Goal: Task Accomplishment & Management: Manage account settings

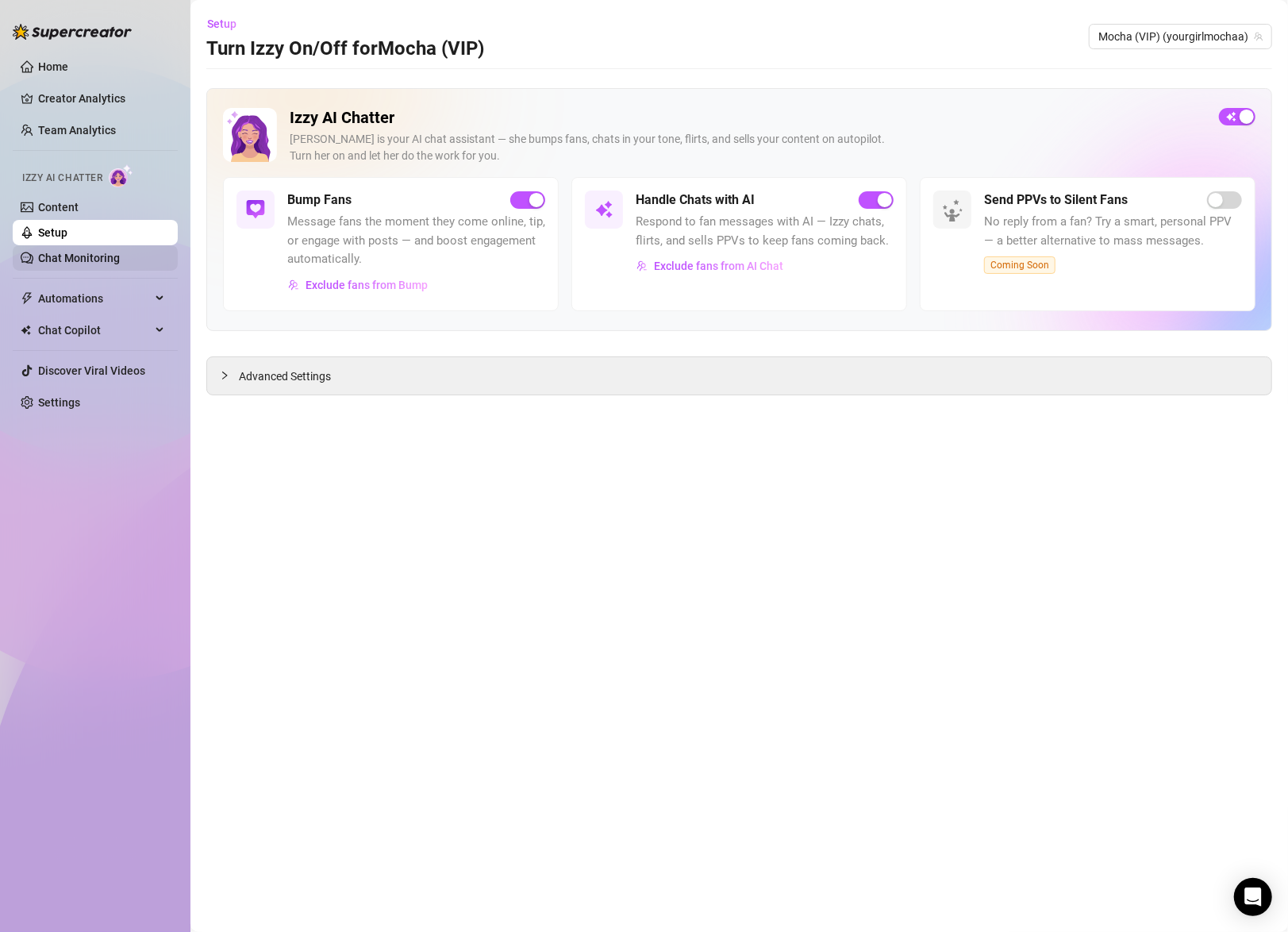
click at [61, 251] on link "Chat Monitoring" at bounding box center [79, 257] width 82 height 13
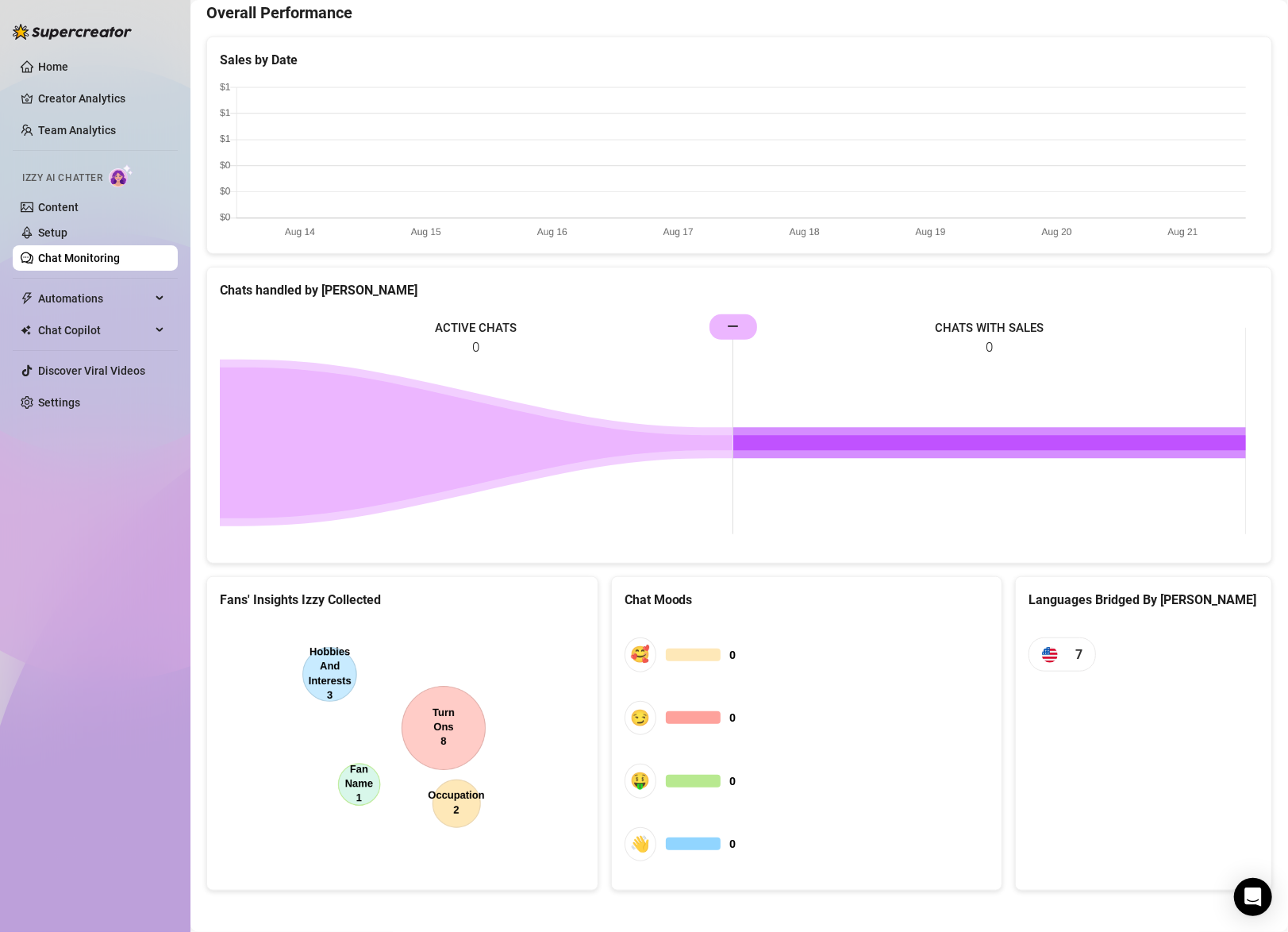
scroll to position [278, 0]
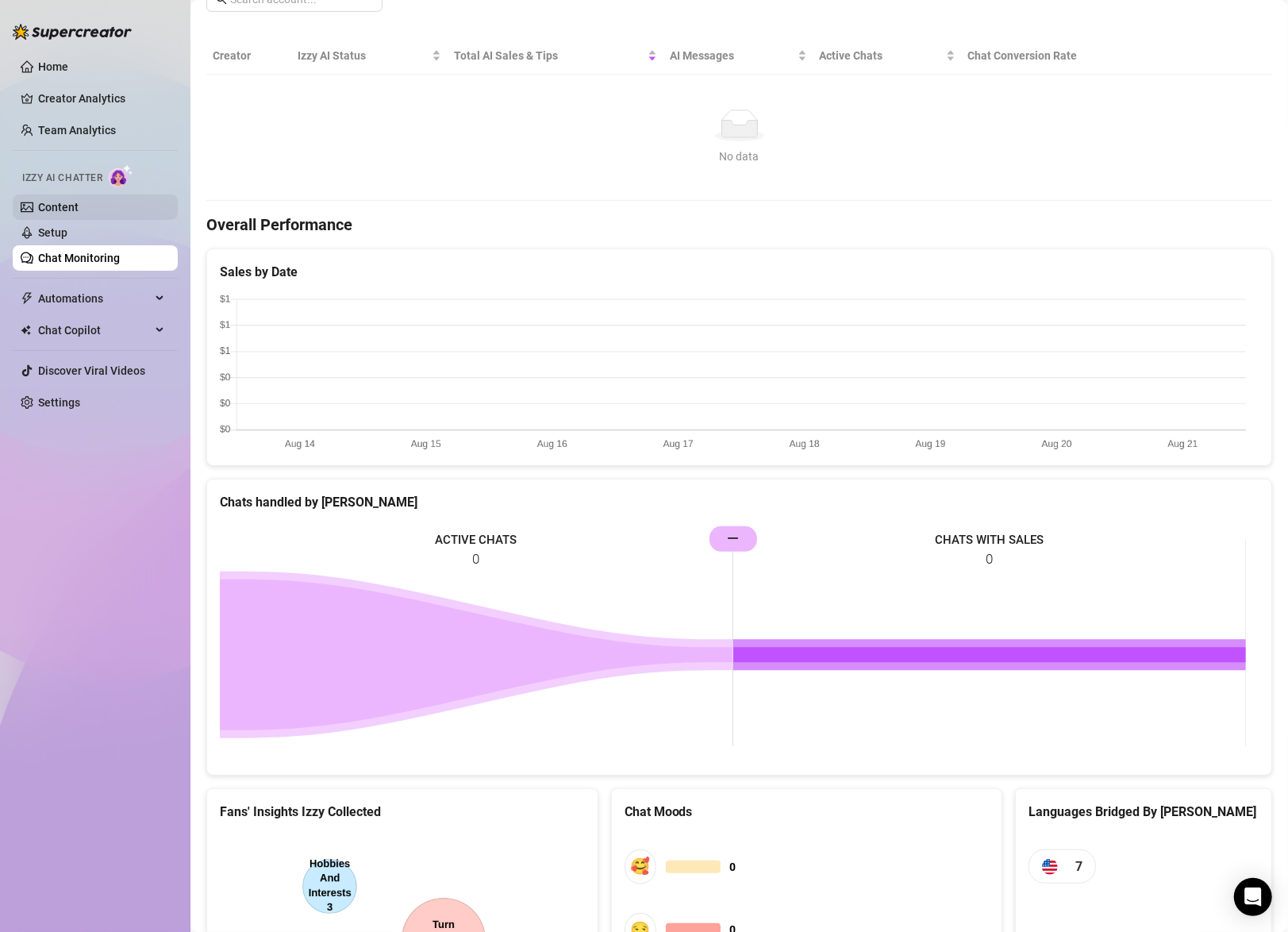
click at [58, 205] on link "Content" at bounding box center [58, 207] width 40 height 13
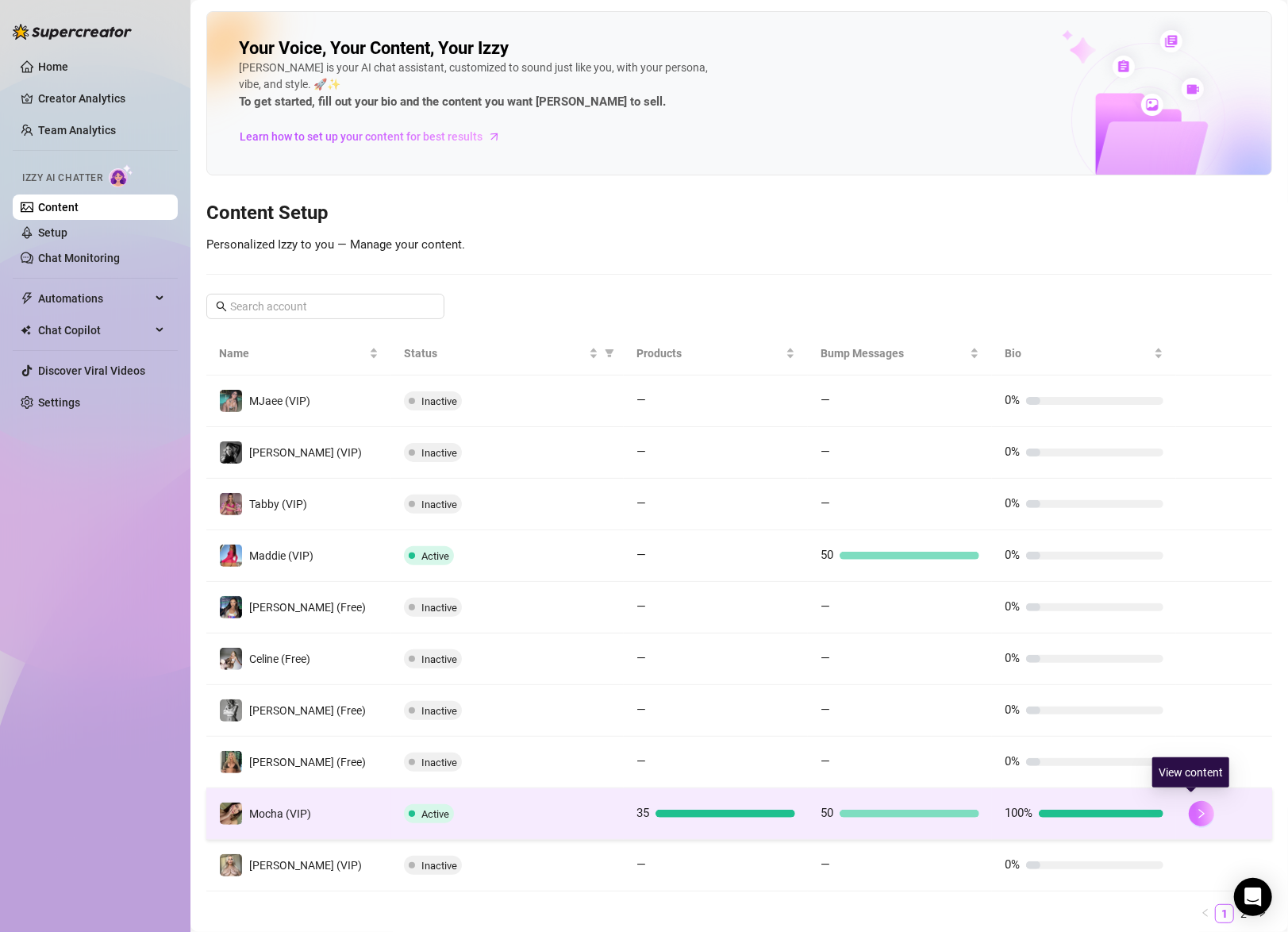
click at [1198, 807] on button "button" at bounding box center [1201, 813] width 25 height 25
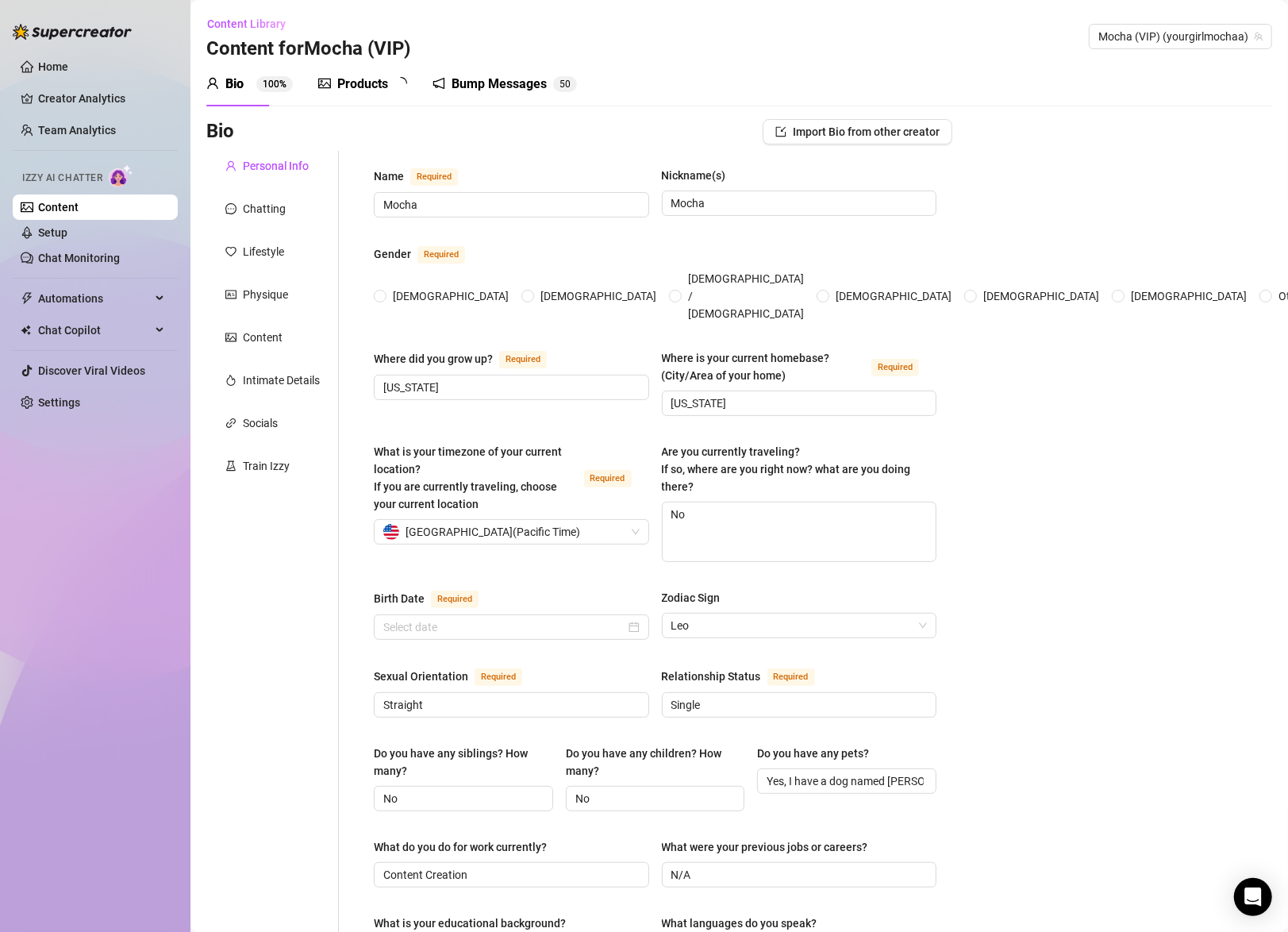
radio input "true"
type input "August 9th, 2000"
click at [48, 226] on link "Setup" at bounding box center [53, 232] width 29 height 13
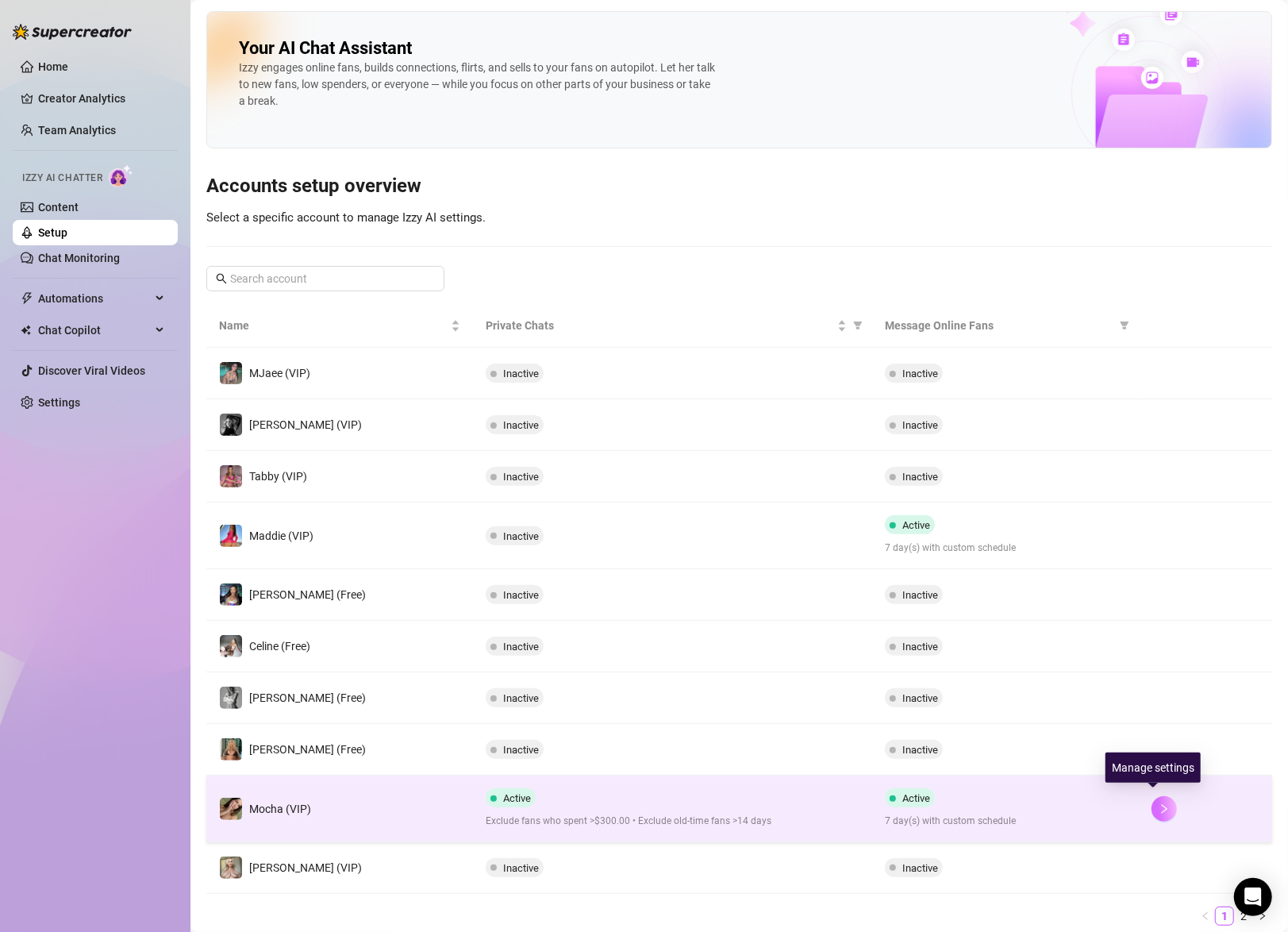
click at [1159, 808] on icon "right" at bounding box center [1164, 808] width 11 height 11
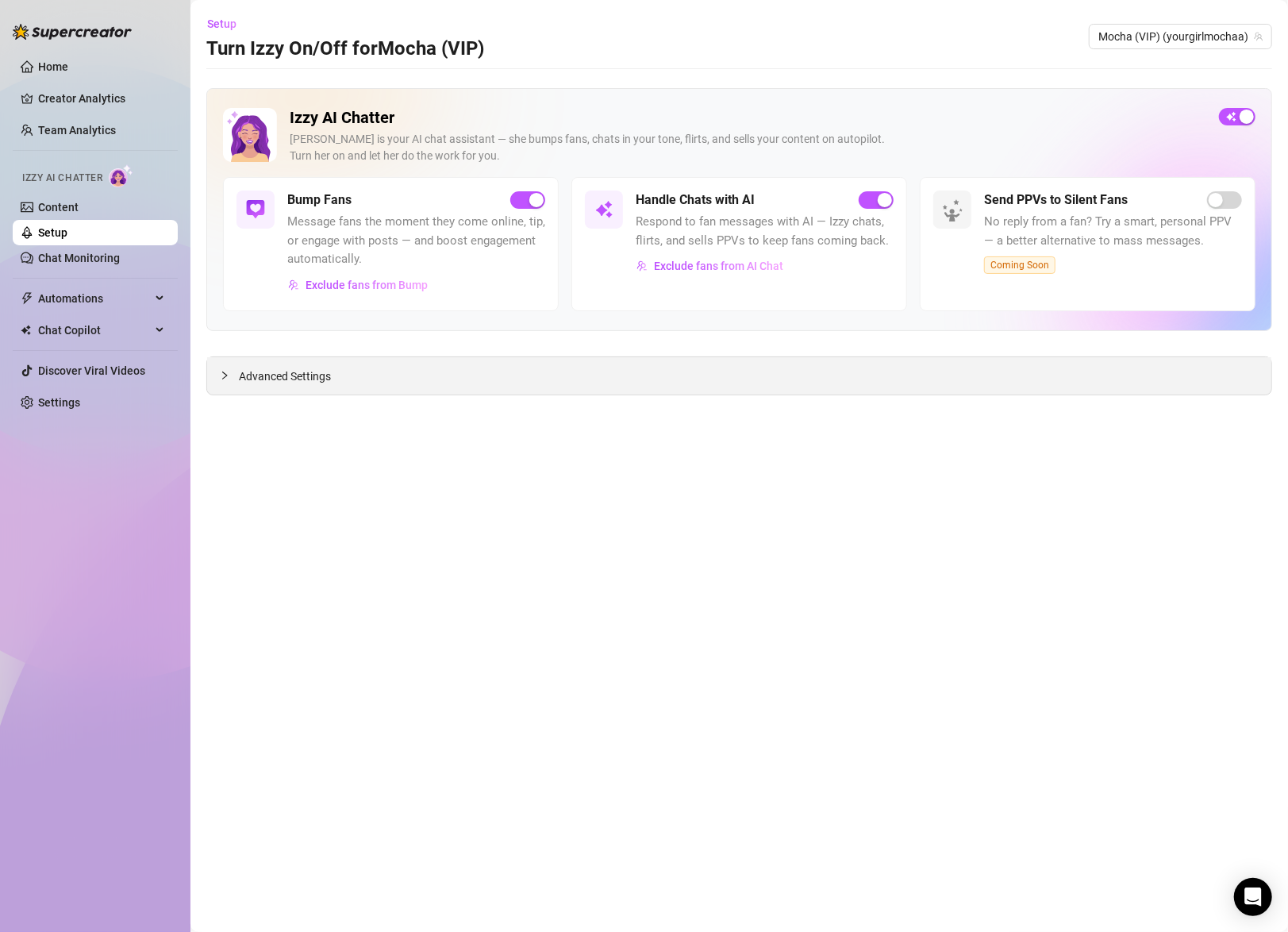
click at [649, 364] on div "Advanced Settings" at bounding box center [739, 376] width 1064 height 38
click at [673, 262] on span "Exclude fans from AI Chat" at bounding box center [718, 266] width 129 height 13
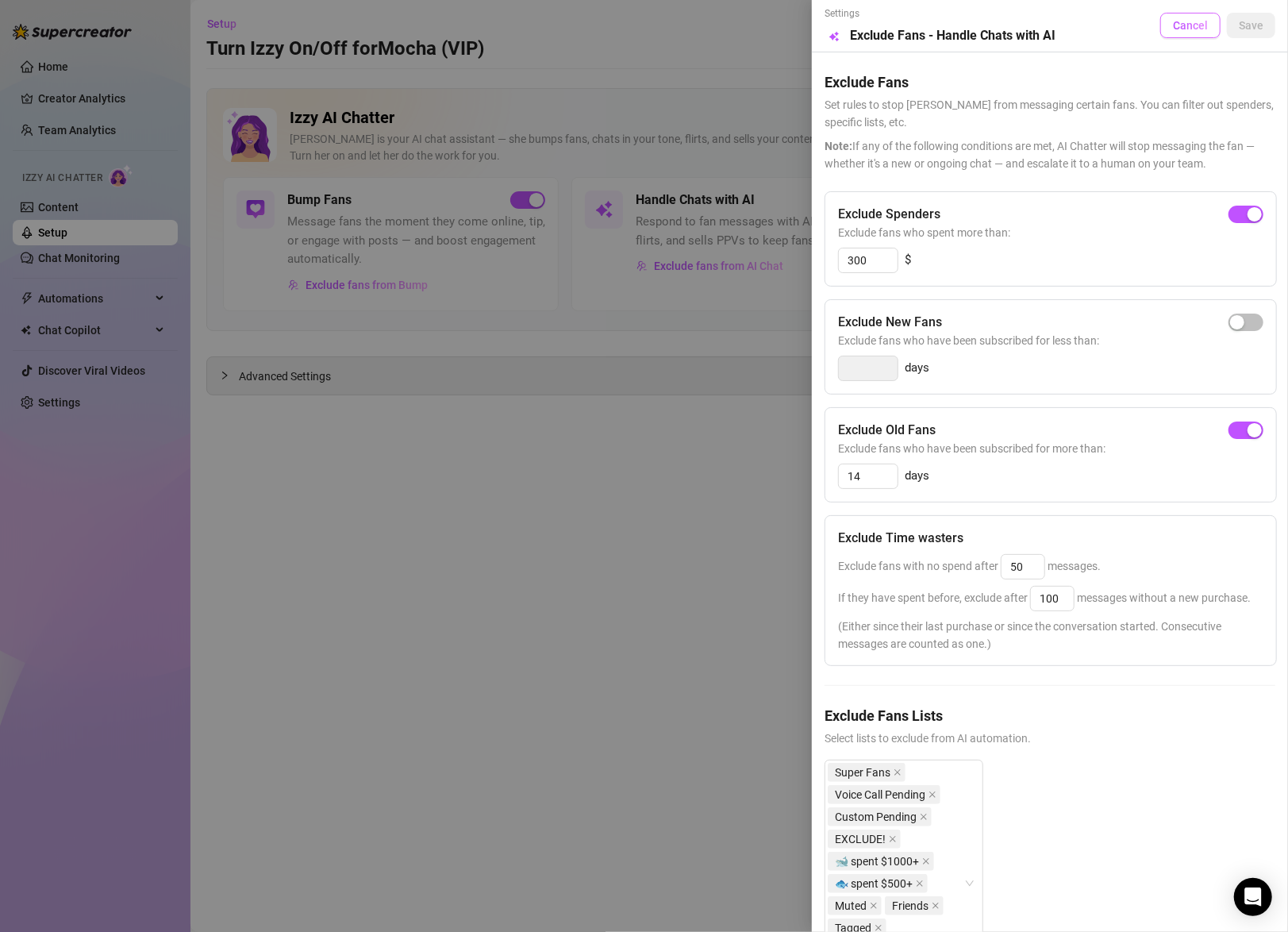
click at [1173, 32] on span "Cancel" at bounding box center [1190, 25] width 35 height 13
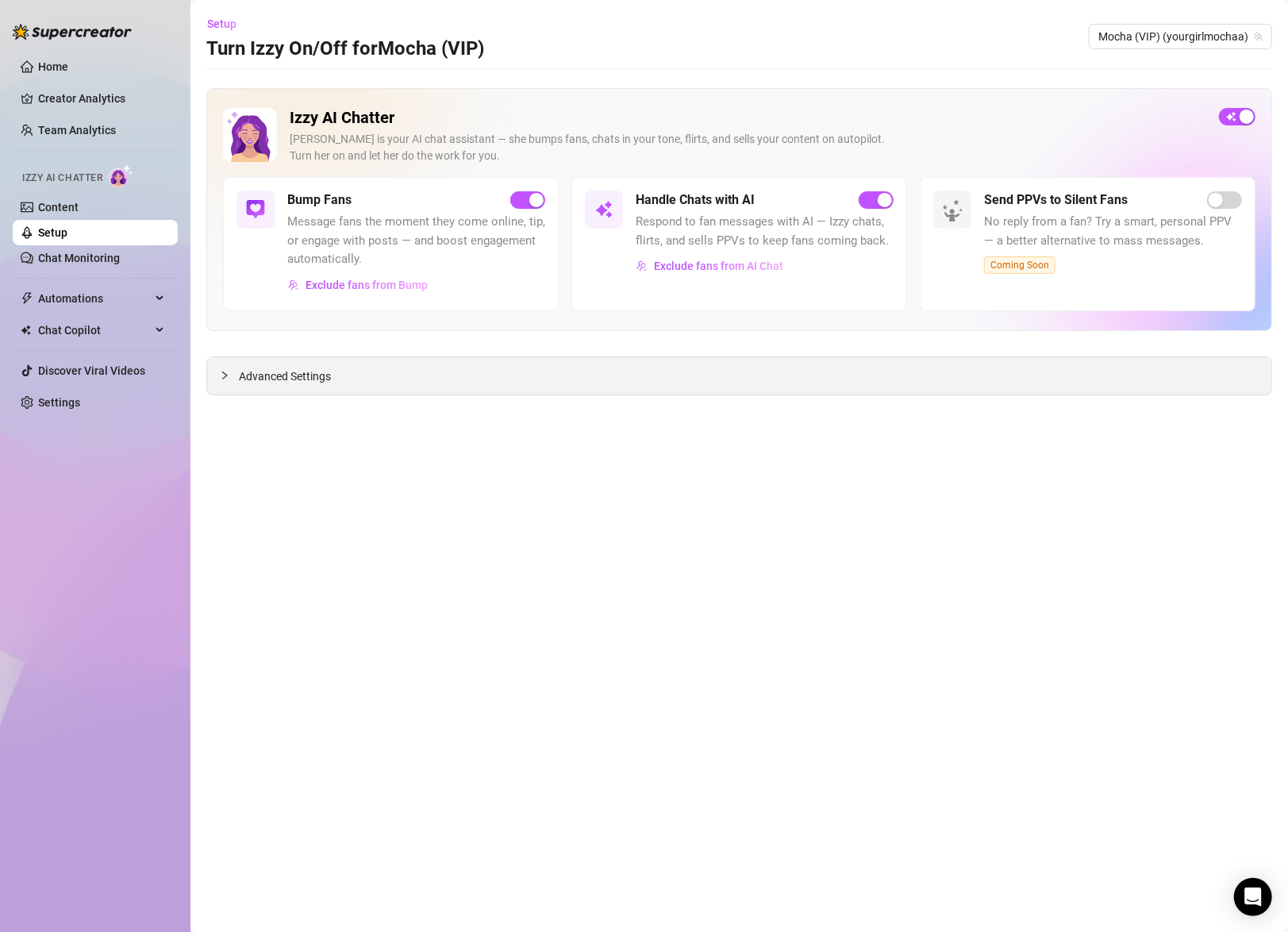
click at [344, 375] on div "Advanced Settings" at bounding box center [739, 376] width 1064 height 38
click at [221, 379] on div at bounding box center [229, 375] width 19 height 18
click at [92, 296] on span "Automations" at bounding box center [94, 298] width 113 height 25
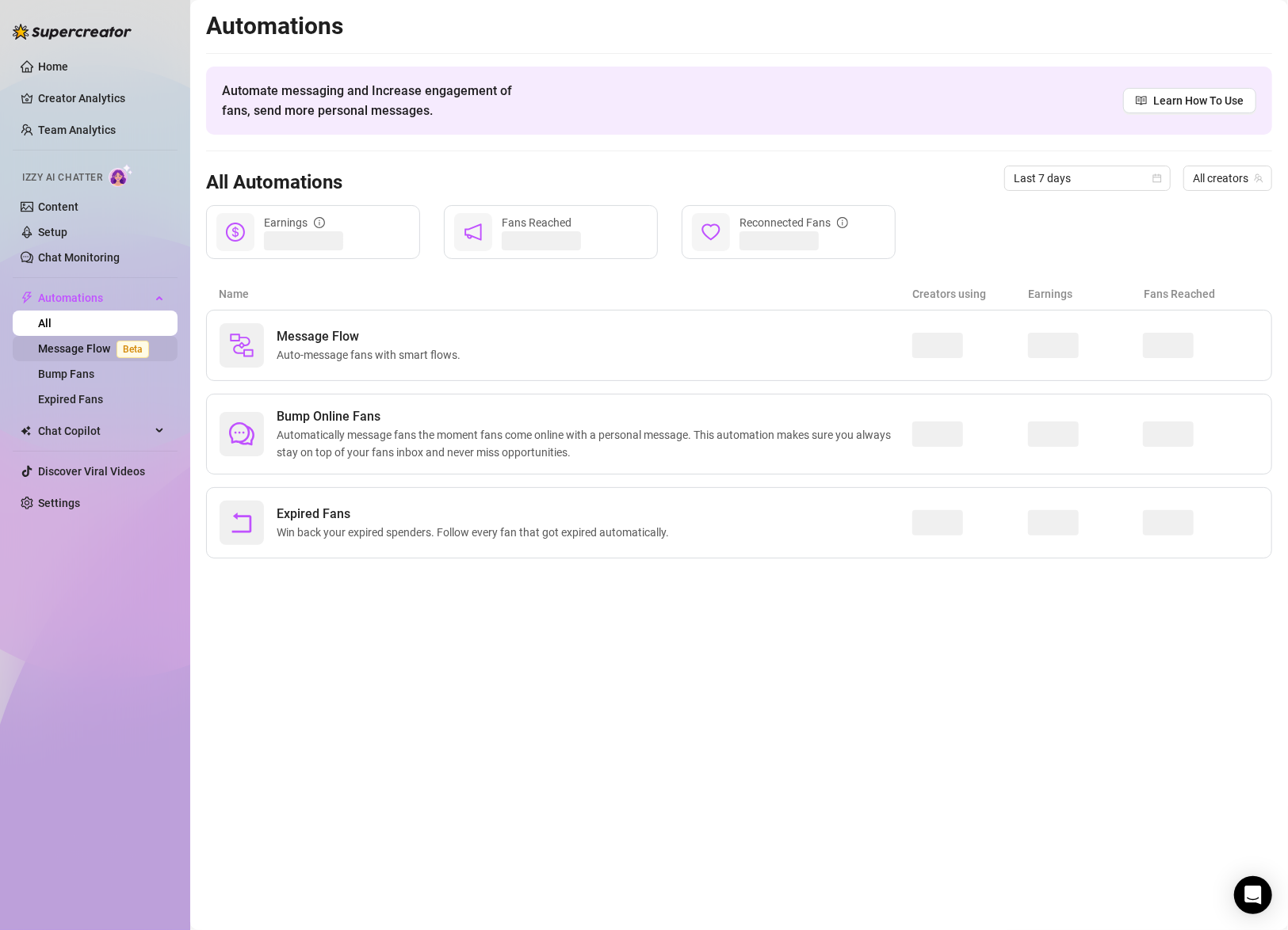
click at [78, 347] on link "Message Flow Beta" at bounding box center [97, 348] width 118 height 12
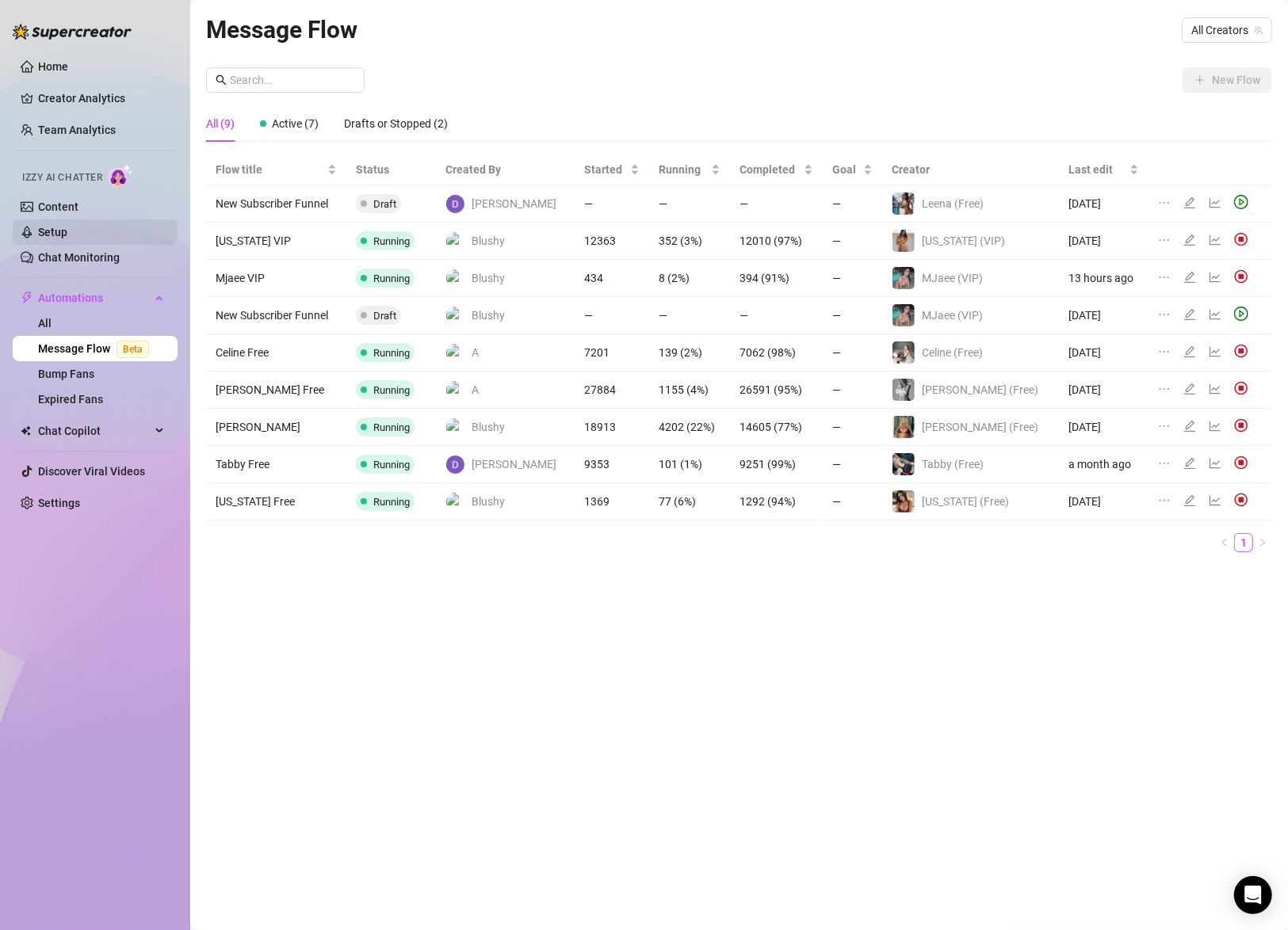
click at [49, 226] on link "Setup" at bounding box center [53, 232] width 29 height 12
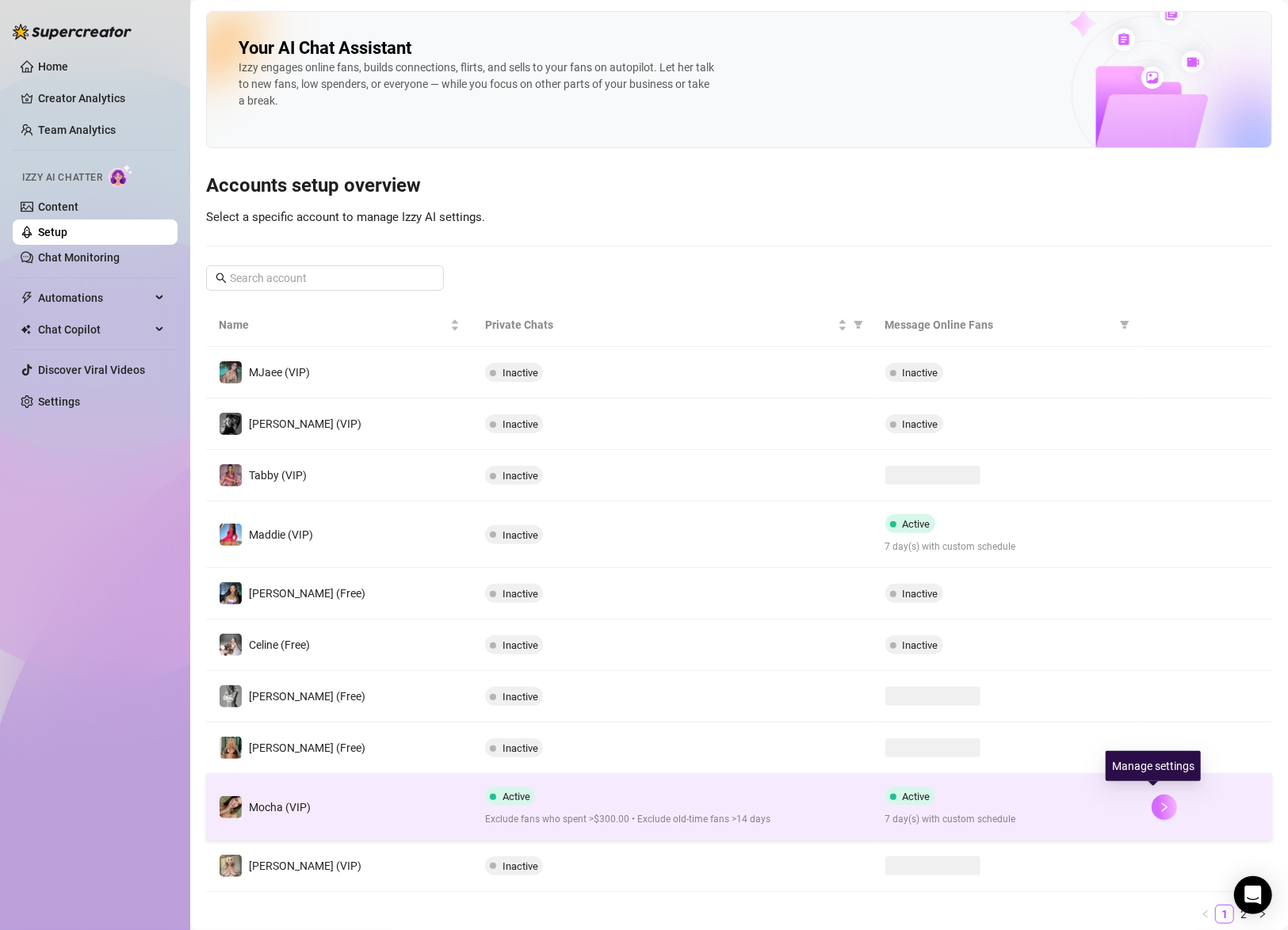
click at [1160, 805] on button "button" at bounding box center [1164, 807] width 25 height 25
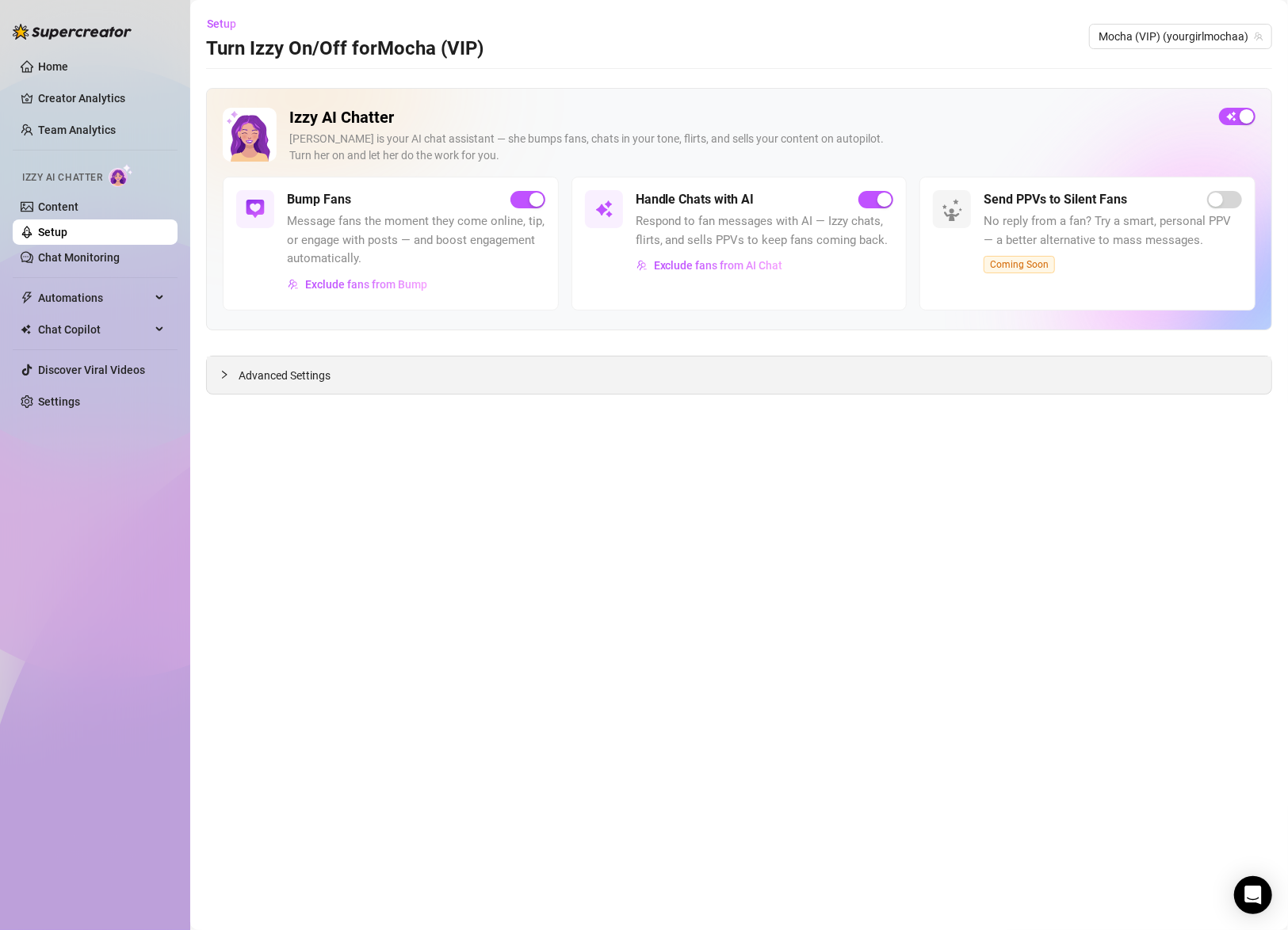
click at [693, 383] on div "Advanced Settings" at bounding box center [739, 375] width 1065 height 38
click at [777, 383] on div "Advanced Settings" at bounding box center [739, 375] width 1065 height 38
click at [221, 370] on icon "collapsed" at bounding box center [223, 374] width 9 height 9
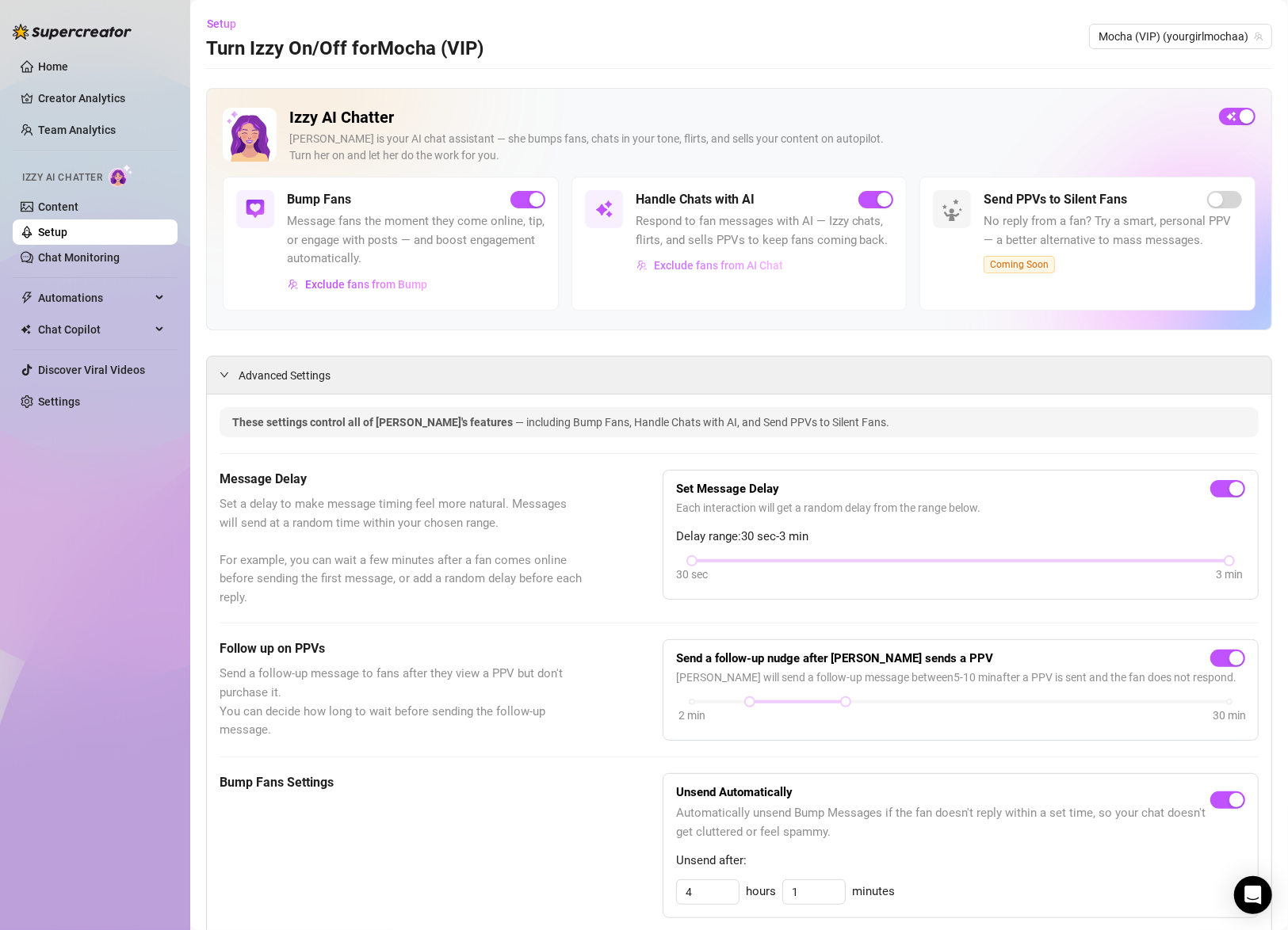
click at [721, 268] on span "Exclude fans from AI Chat" at bounding box center [718, 265] width 129 height 12
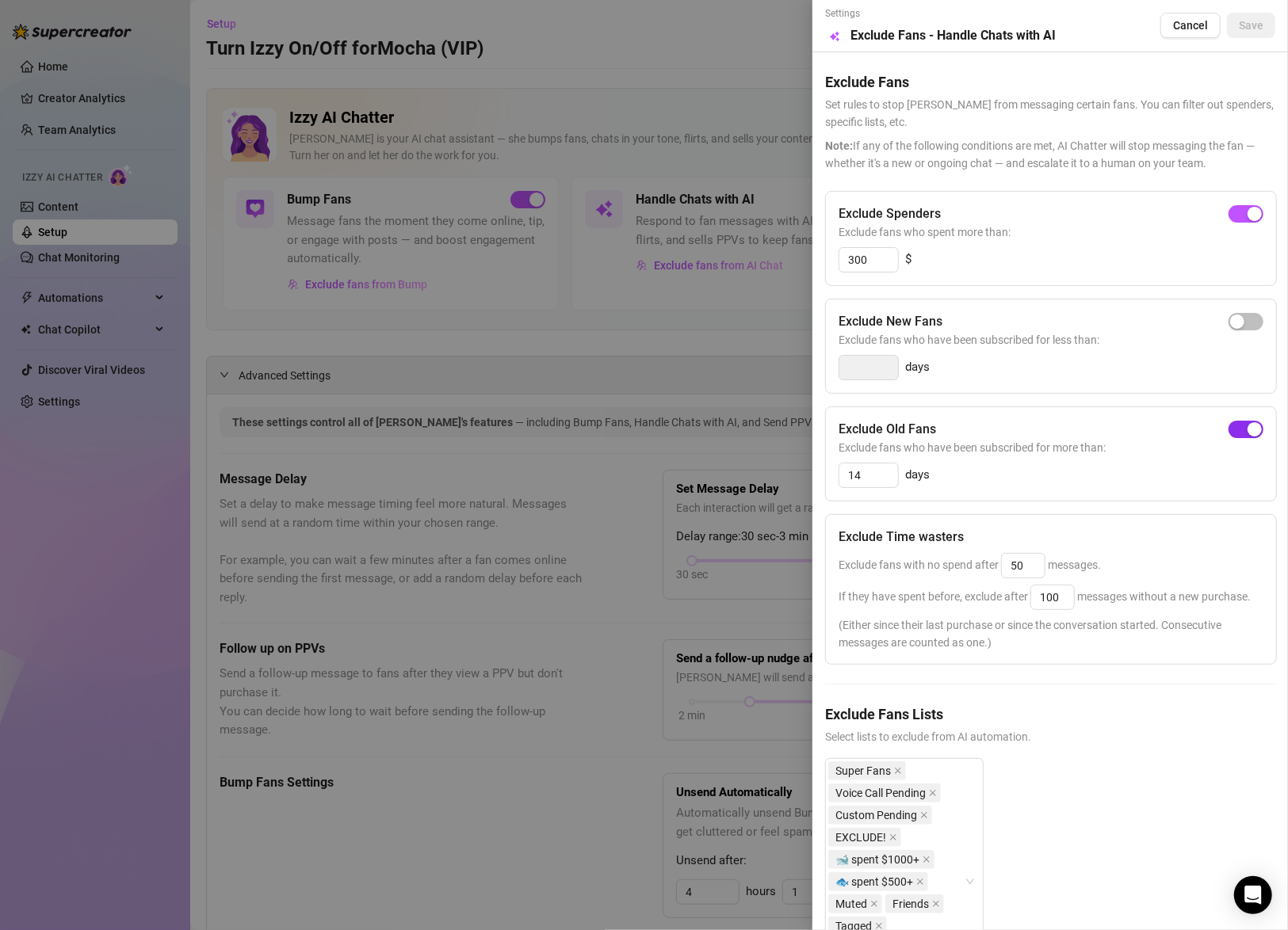
click at [1228, 429] on span "button" at bounding box center [1245, 429] width 35 height 18
click at [1245, 319] on span "button" at bounding box center [1245, 322] width 35 height 18
drag, startPoint x: 861, startPoint y: 368, endPoint x: 817, endPoint y: 378, distance: 45.1
click at [817, 378] on div "Settings Preview Exclude Fans - Handle Chats with AI Cancel Save Exclude Fans S…" at bounding box center [1050, 465] width 475 height 930
type input "14"
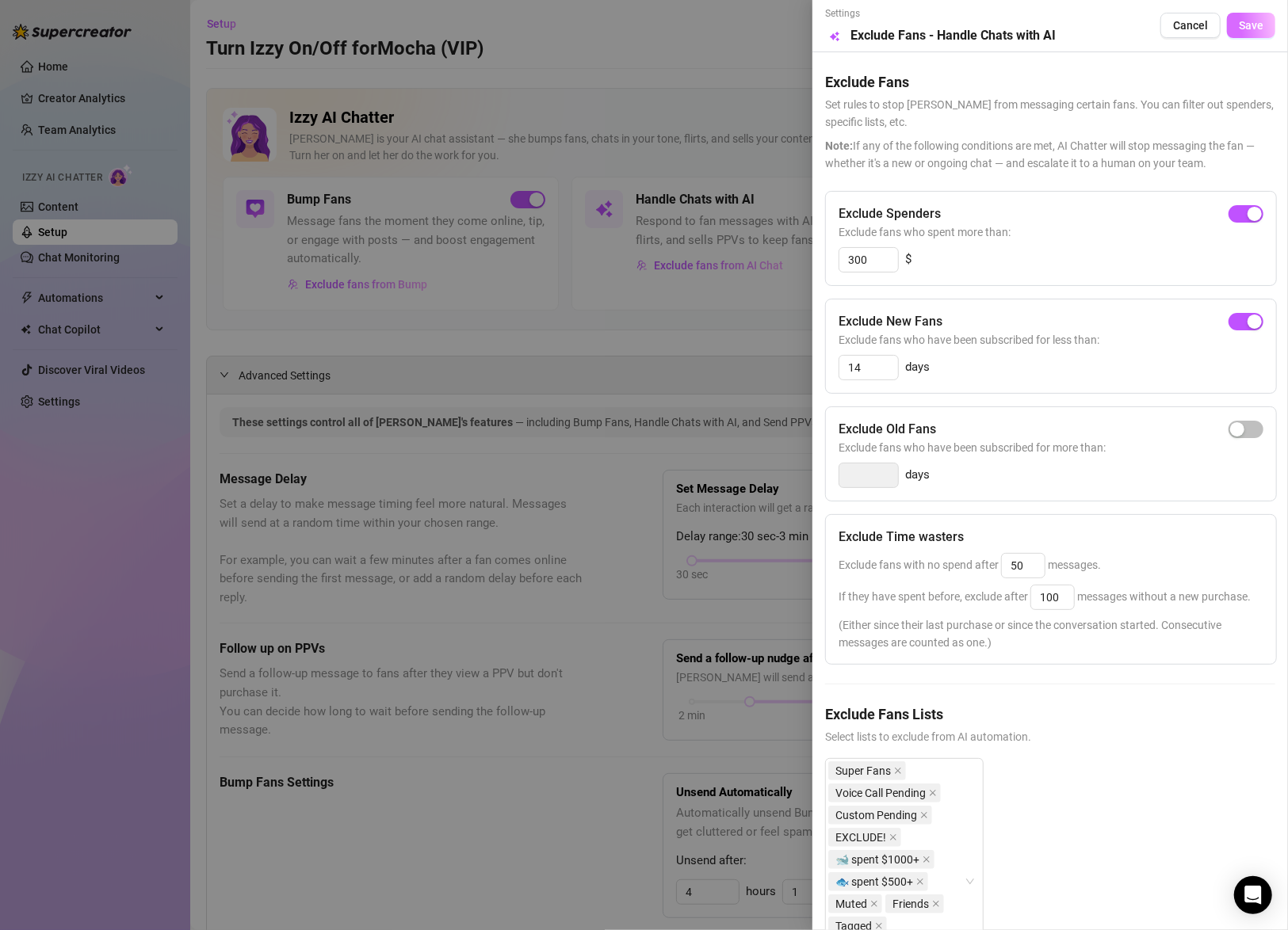
click at [1239, 24] on span "Save" at bounding box center [1250, 25] width 24 height 12
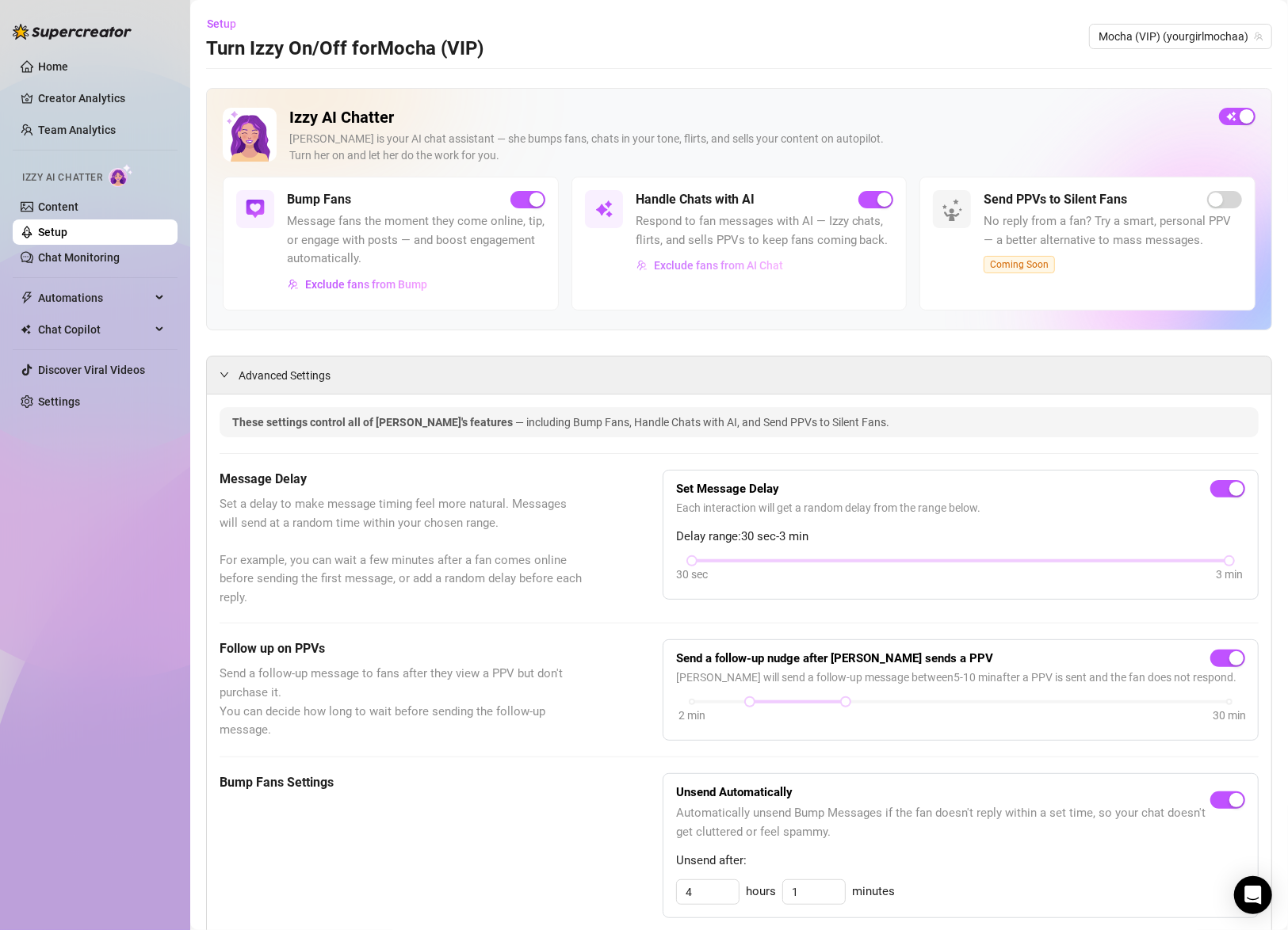
click at [724, 266] on span "Exclude fans from AI Chat" at bounding box center [718, 265] width 129 height 12
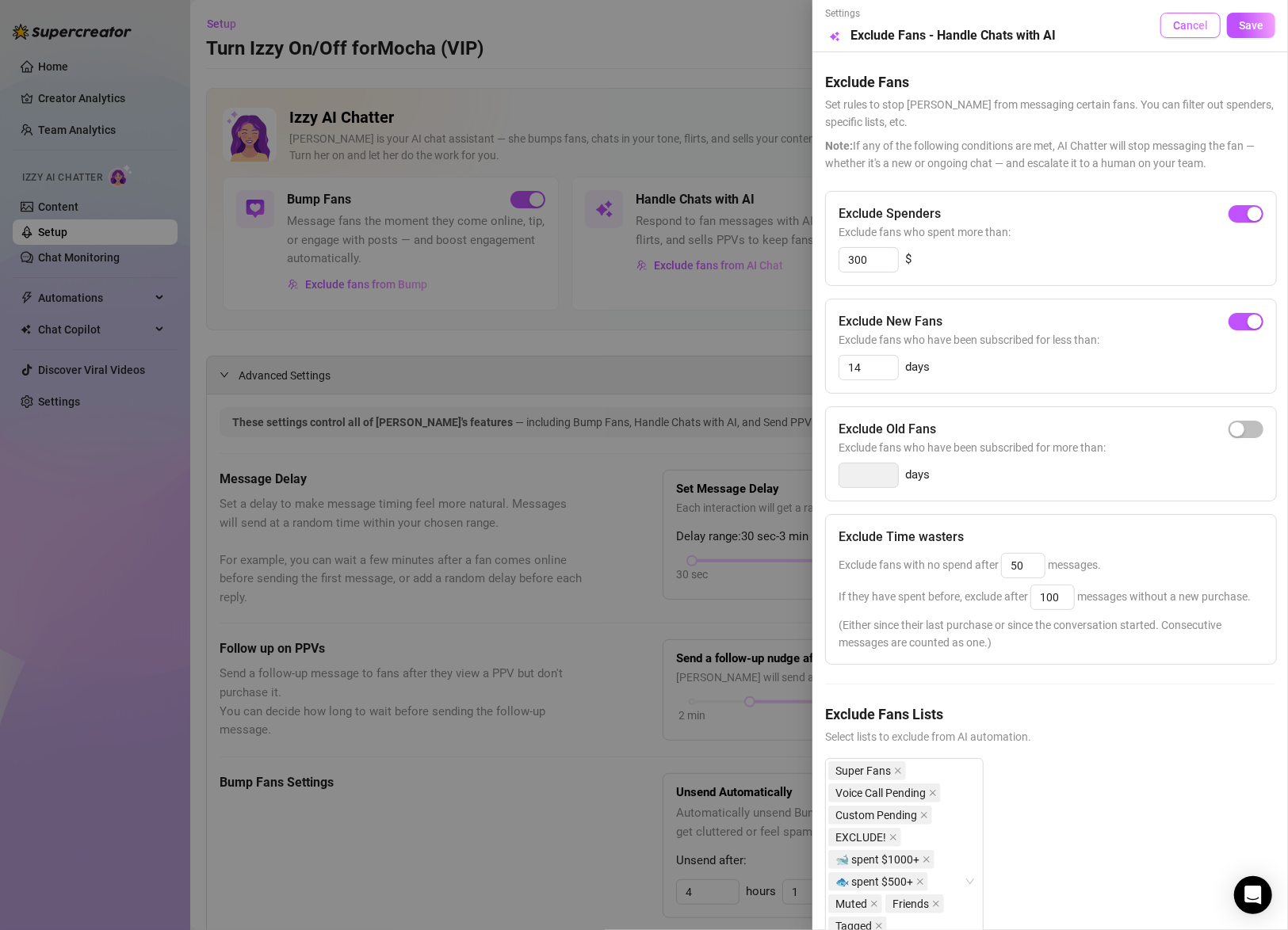
click at [1160, 32] on button "Cancel" at bounding box center [1190, 25] width 60 height 25
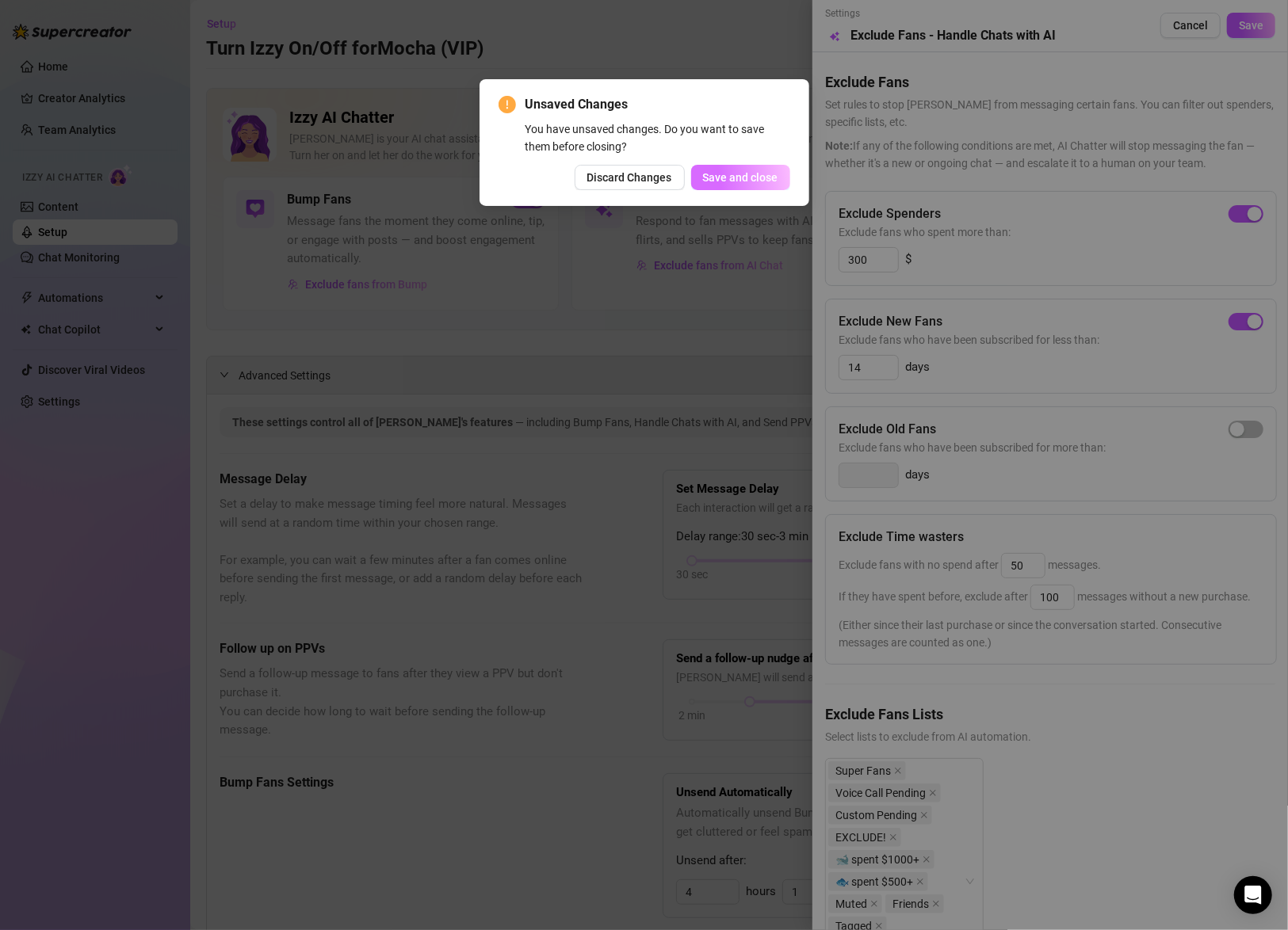
click at [734, 184] on span "Save and close" at bounding box center [740, 177] width 75 height 12
